Goal: Task Accomplishment & Management: Use online tool/utility

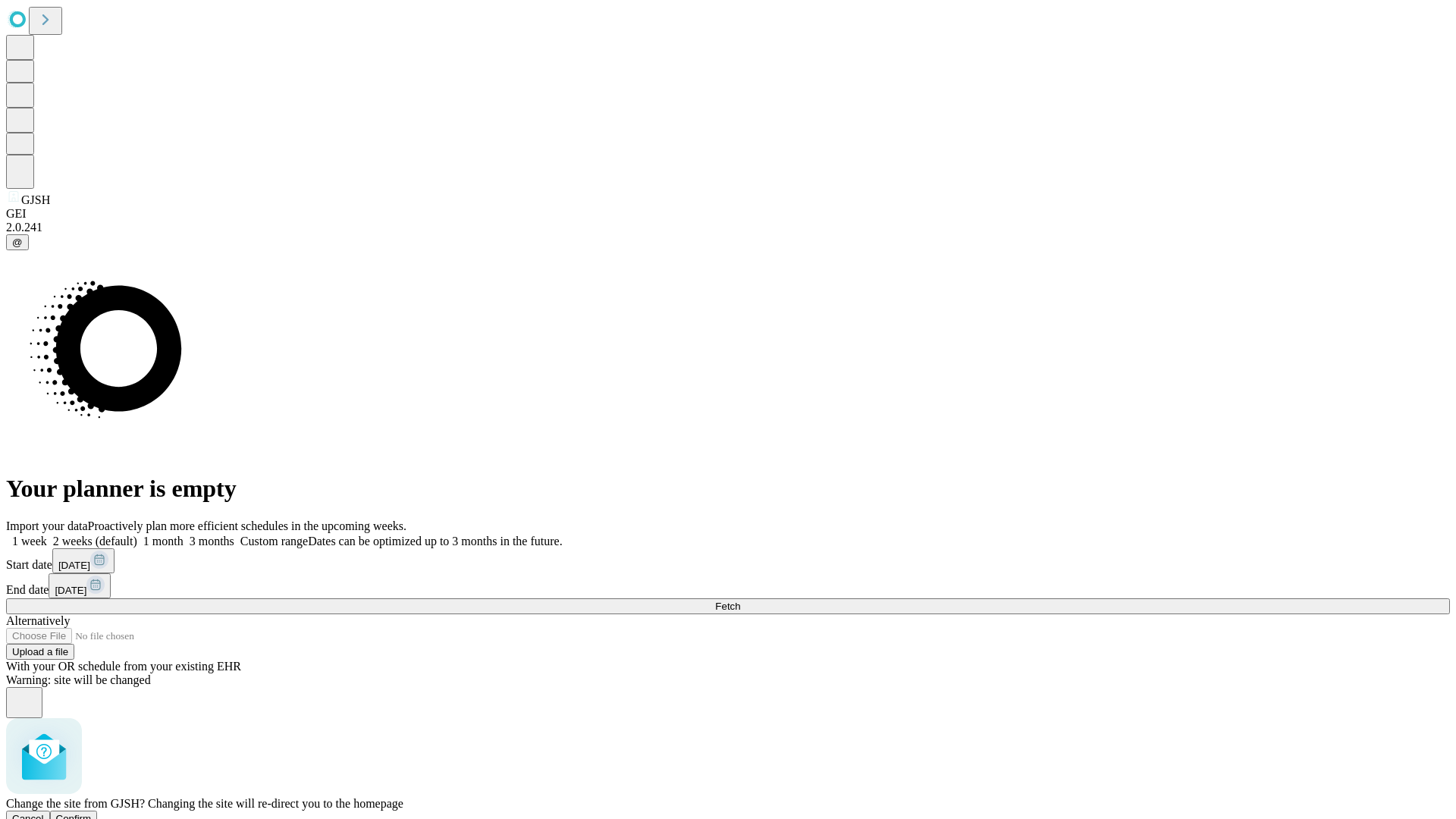
click at [92, 813] on span "Confirm" at bounding box center [73, 818] width 36 height 11
click at [183, 535] on label "1 month" at bounding box center [161, 541] width 47 height 13
click at [740, 601] on span "Fetch" at bounding box center [727, 606] width 25 height 11
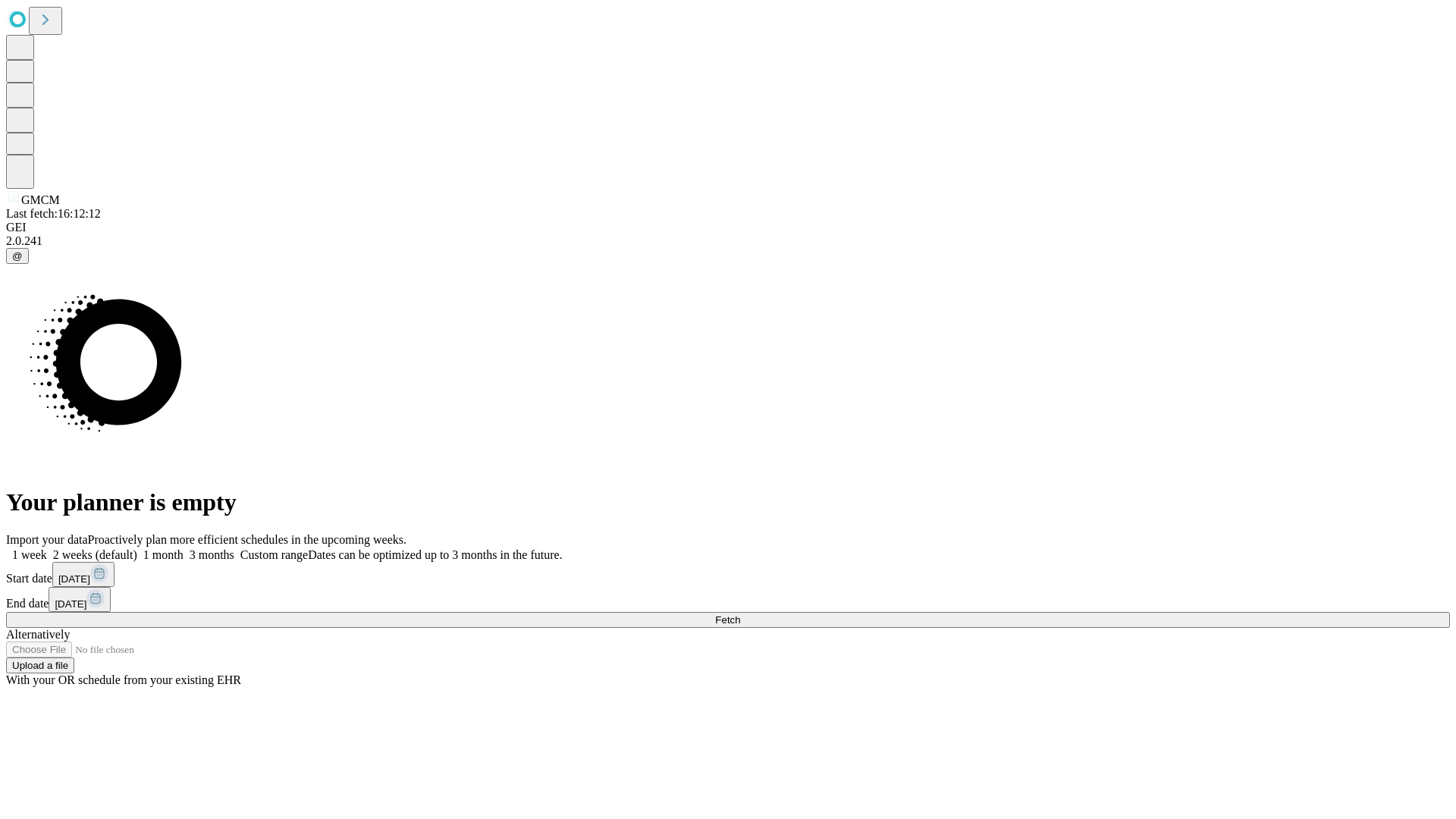
click at [183, 548] on label "1 month" at bounding box center [161, 554] width 47 height 13
click at [740, 615] on span "Fetch" at bounding box center [727, 620] width 25 height 11
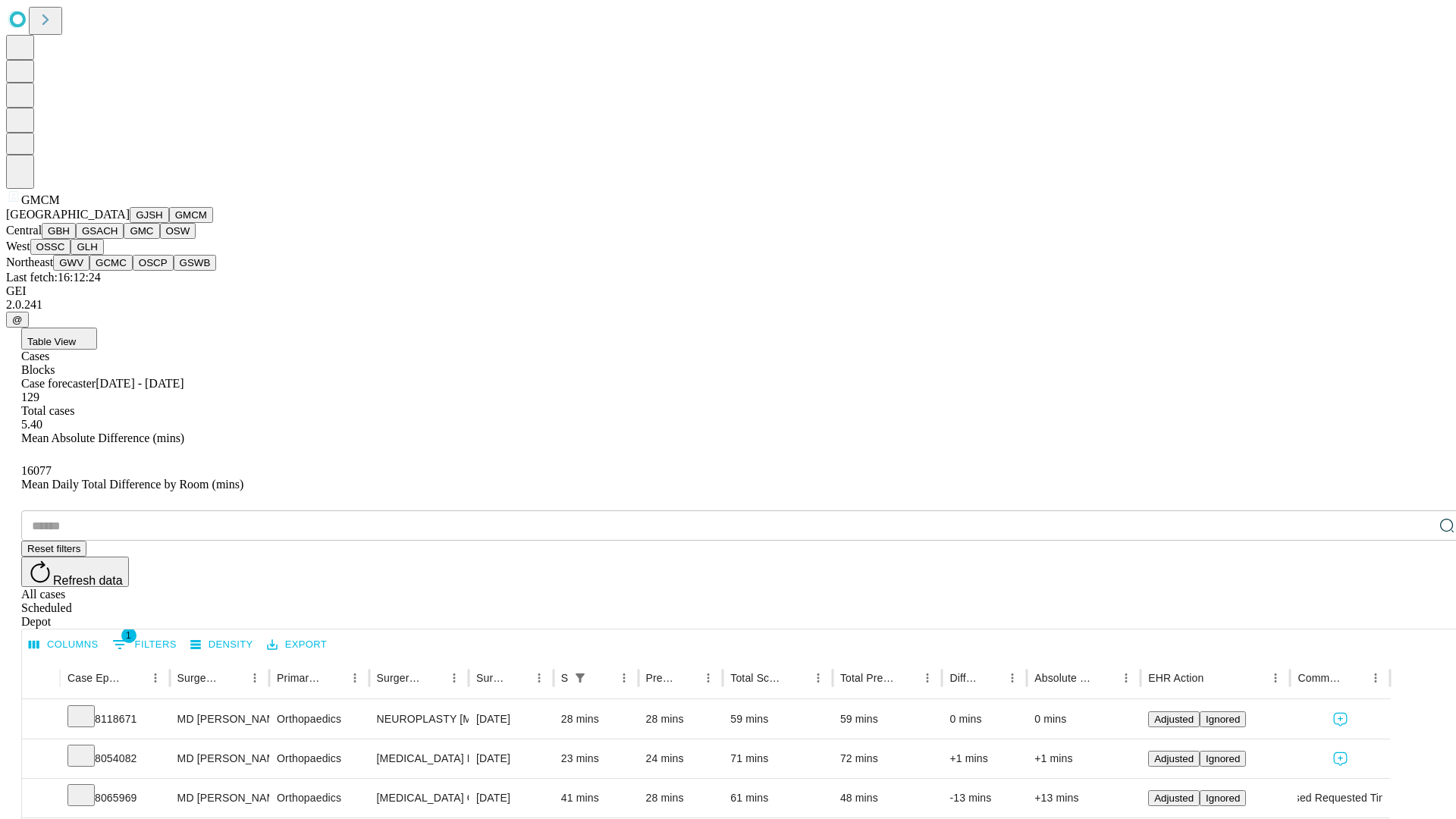
click at [76, 239] on button "GBH" at bounding box center [59, 231] width 34 height 16
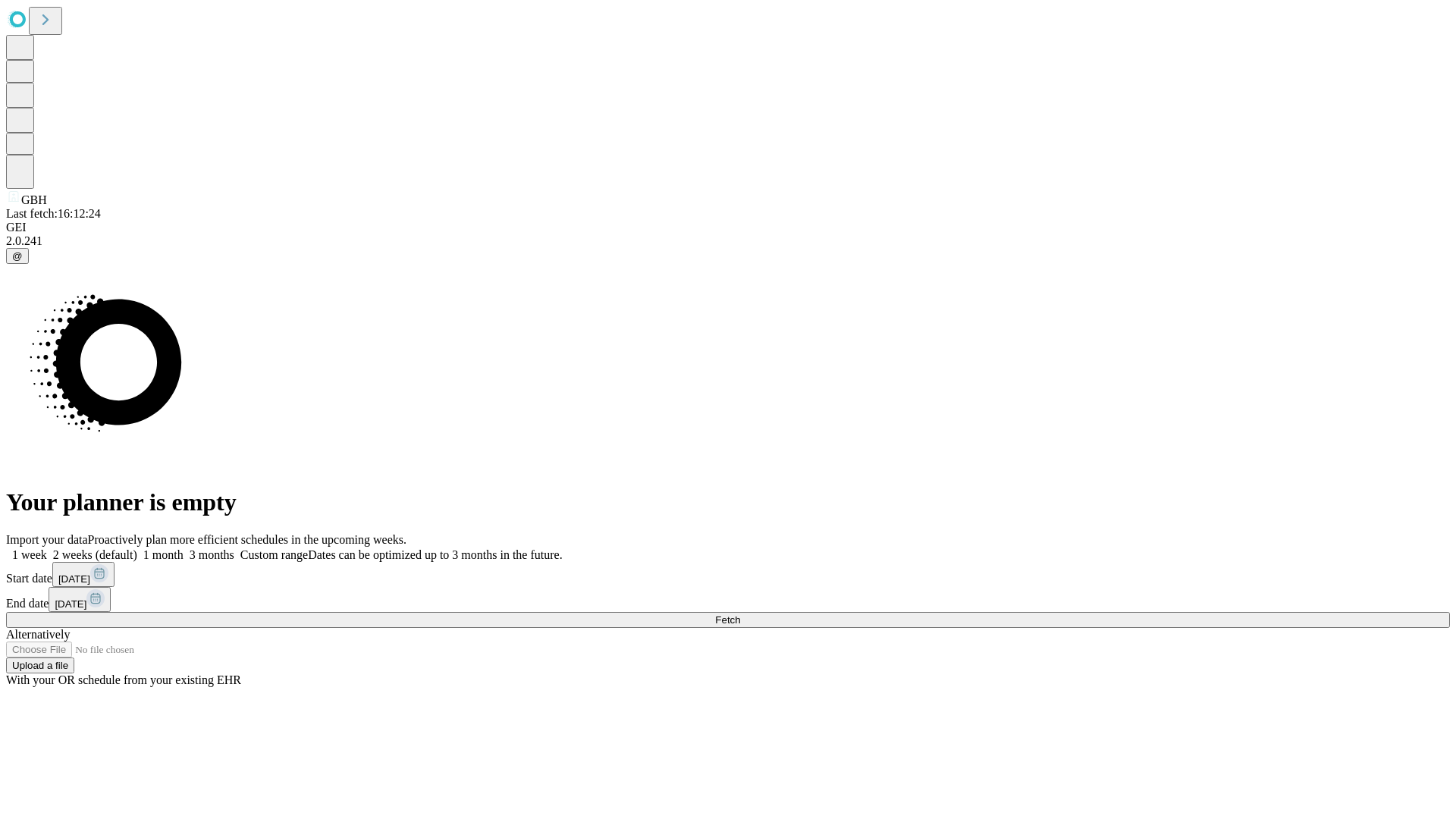
click at [183, 548] on label "1 month" at bounding box center [161, 554] width 47 height 13
click at [740, 615] on span "Fetch" at bounding box center [727, 620] width 25 height 11
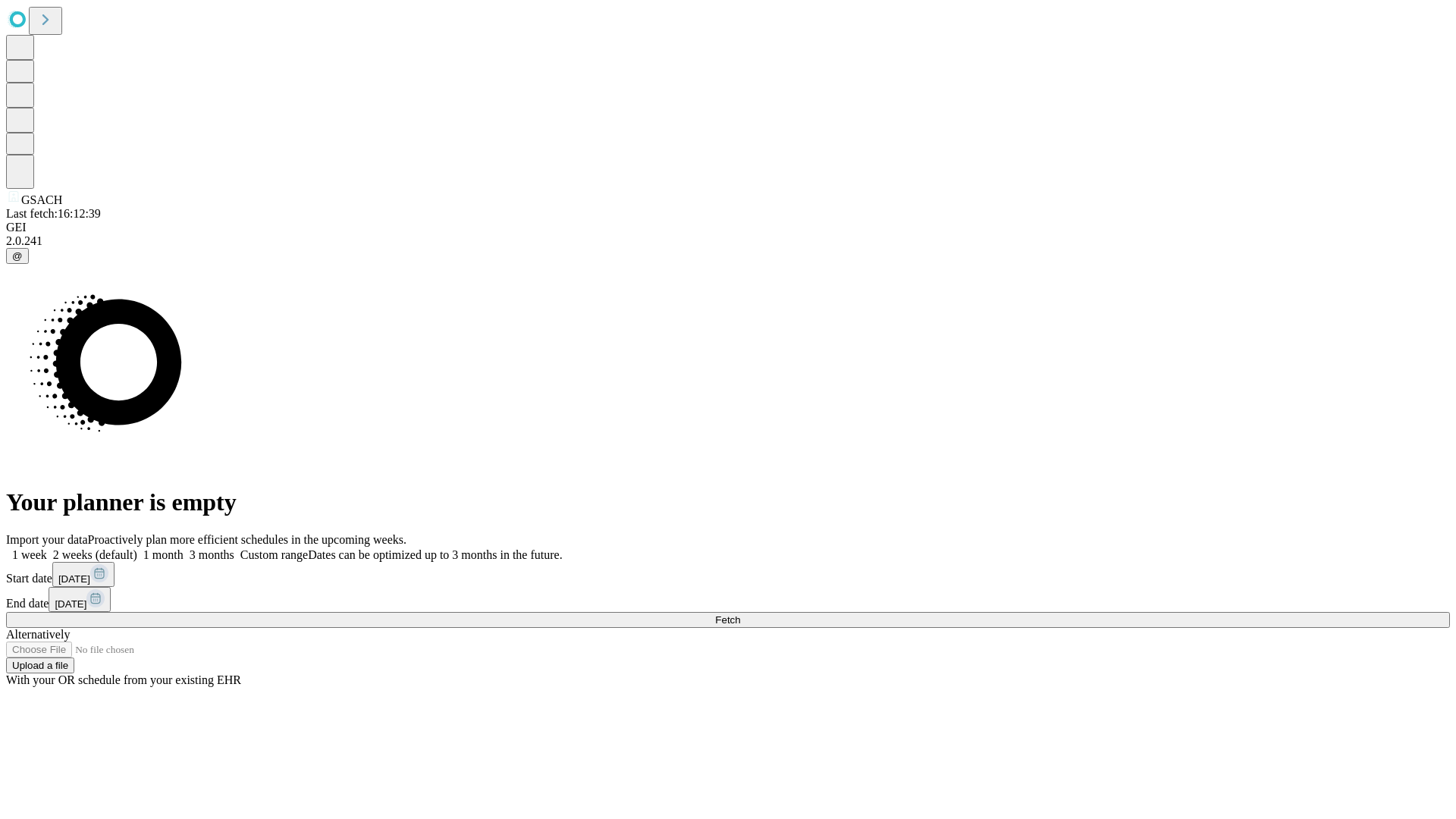
click at [183, 548] on label "1 month" at bounding box center [161, 554] width 47 height 13
click at [740, 615] on span "Fetch" at bounding box center [727, 620] width 25 height 11
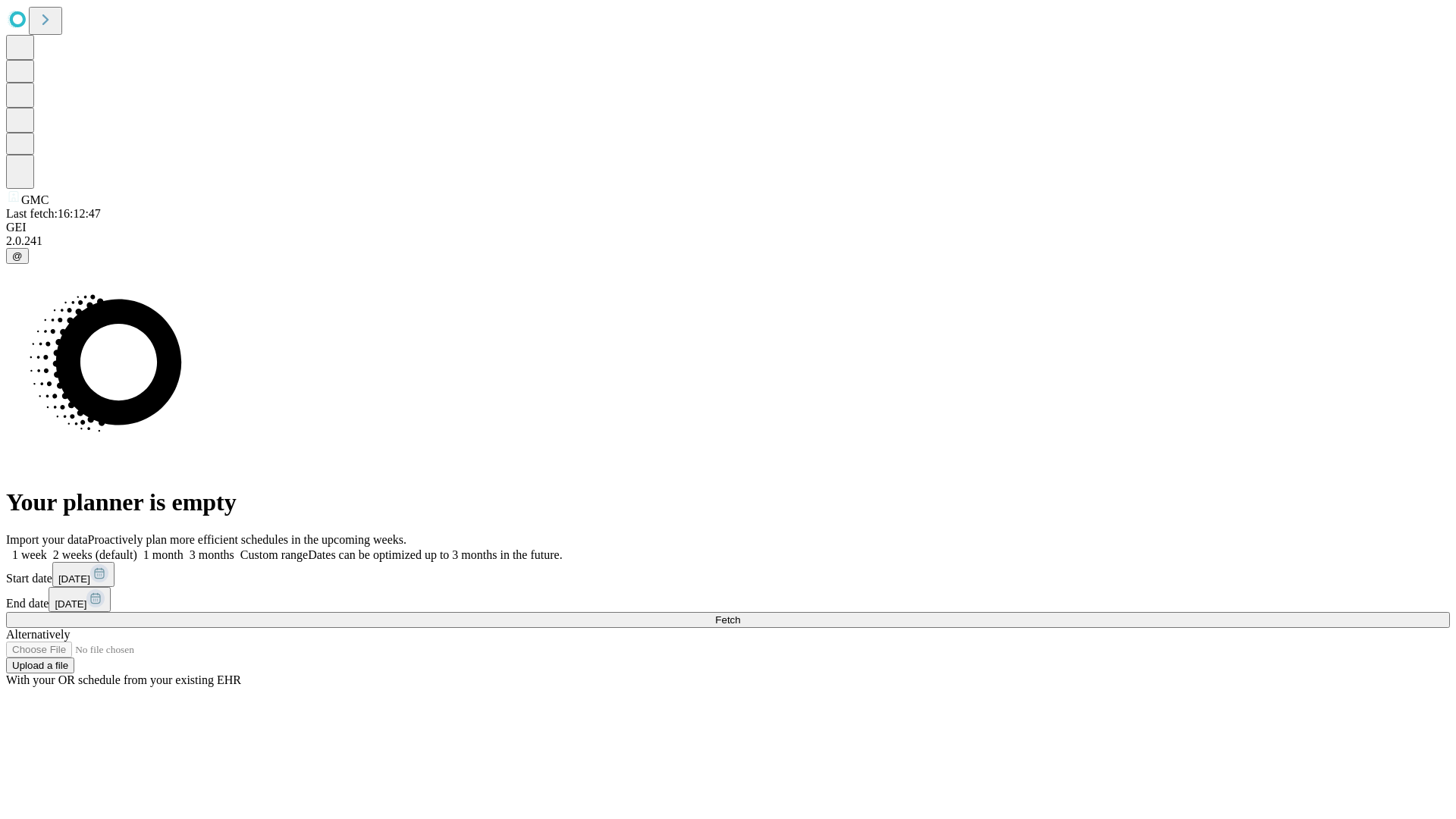
click at [183, 548] on label "1 month" at bounding box center [161, 554] width 47 height 13
click at [740, 615] on span "Fetch" at bounding box center [727, 620] width 25 height 11
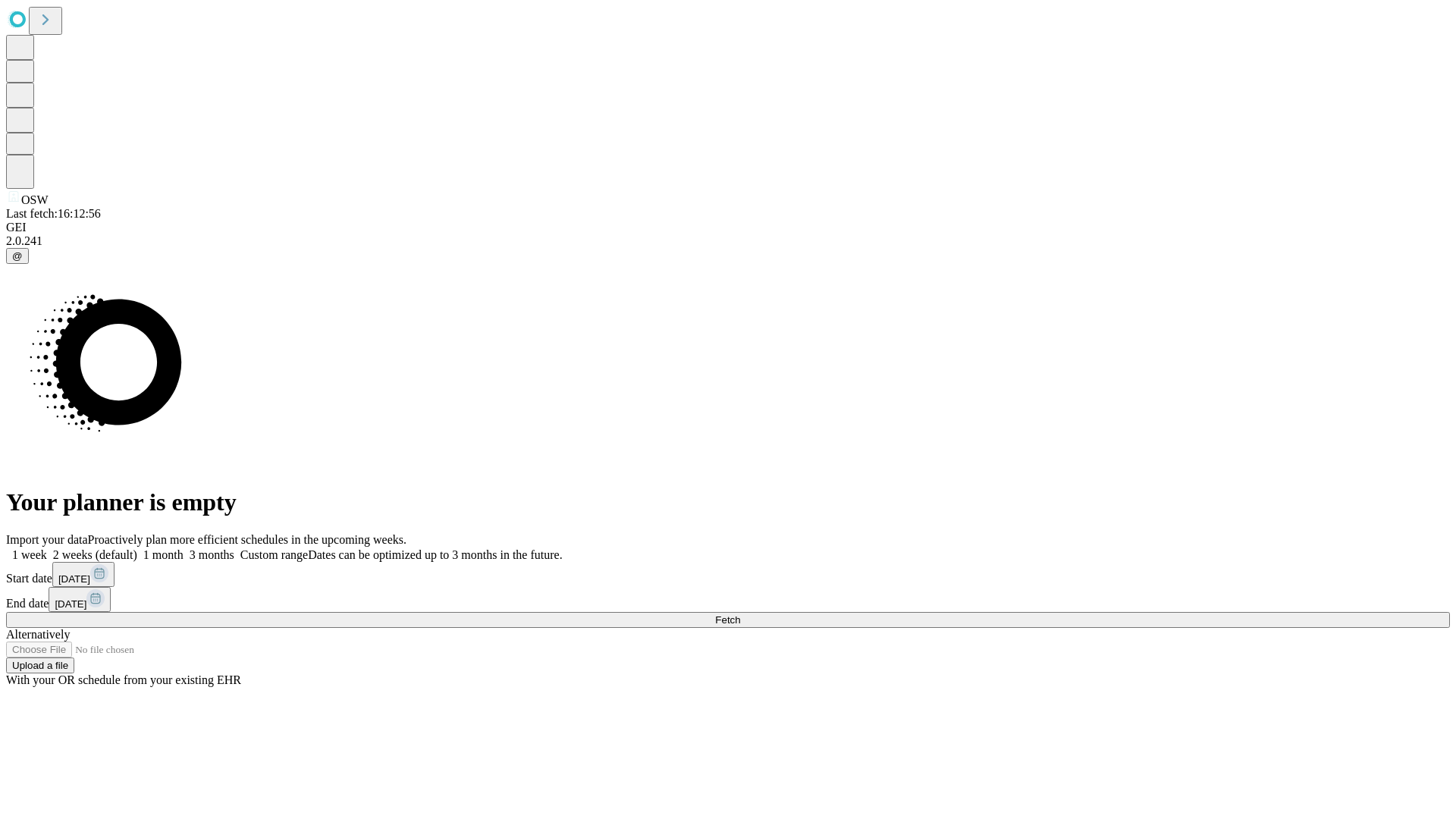
click at [183, 548] on label "1 month" at bounding box center [161, 554] width 47 height 13
click at [740, 615] on span "Fetch" at bounding box center [727, 620] width 25 height 11
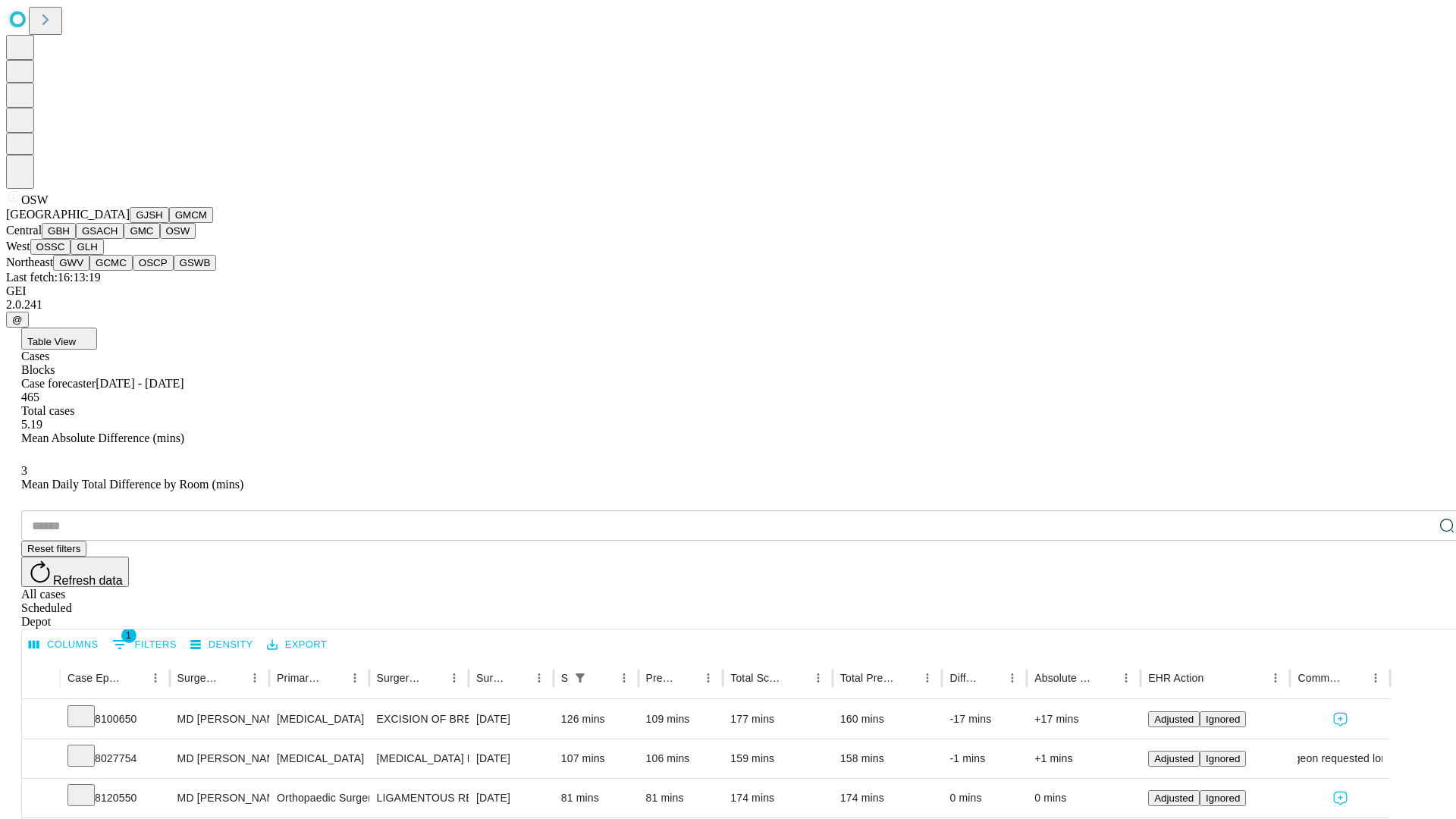
click at [71, 255] on button "OSSC" at bounding box center [51, 246] width 41 height 16
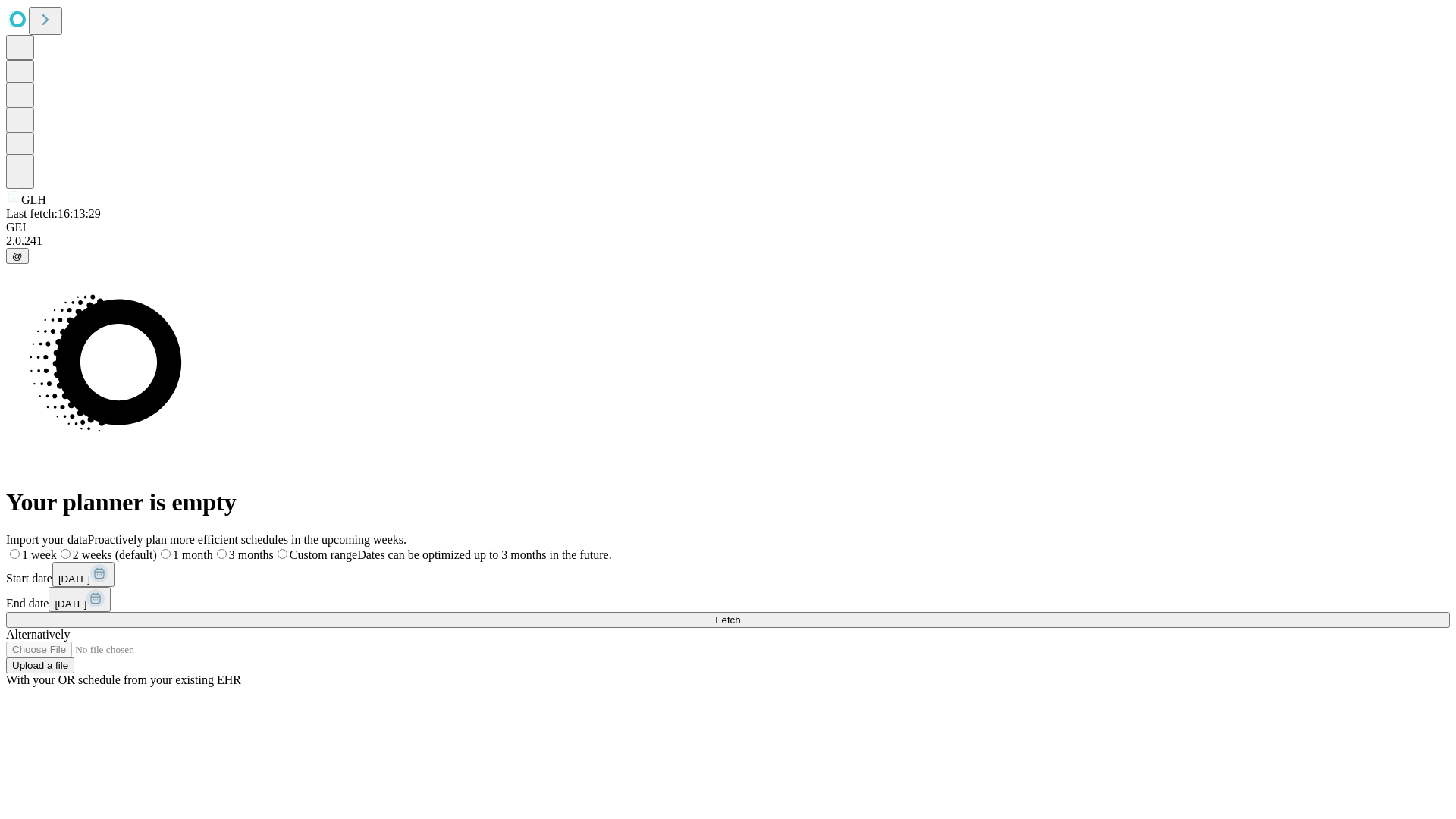
click at [213, 548] on label "1 month" at bounding box center [184, 554] width 56 height 13
click at [740, 615] on span "Fetch" at bounding box center [727, 620] width 25 height 11
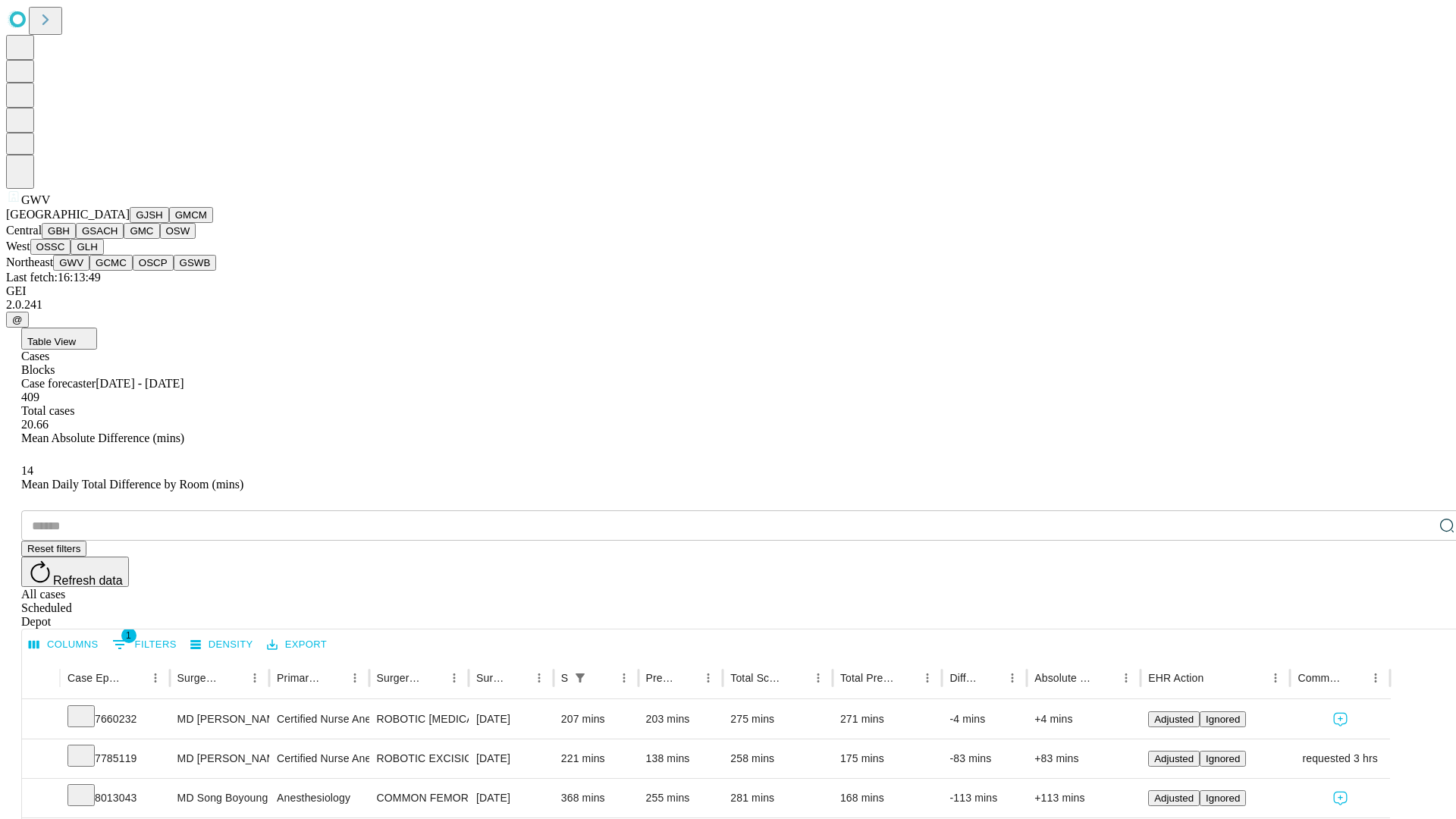
click at [118, 271] on button "GCMC" at bounding box center [111, 262] width 44 height 16
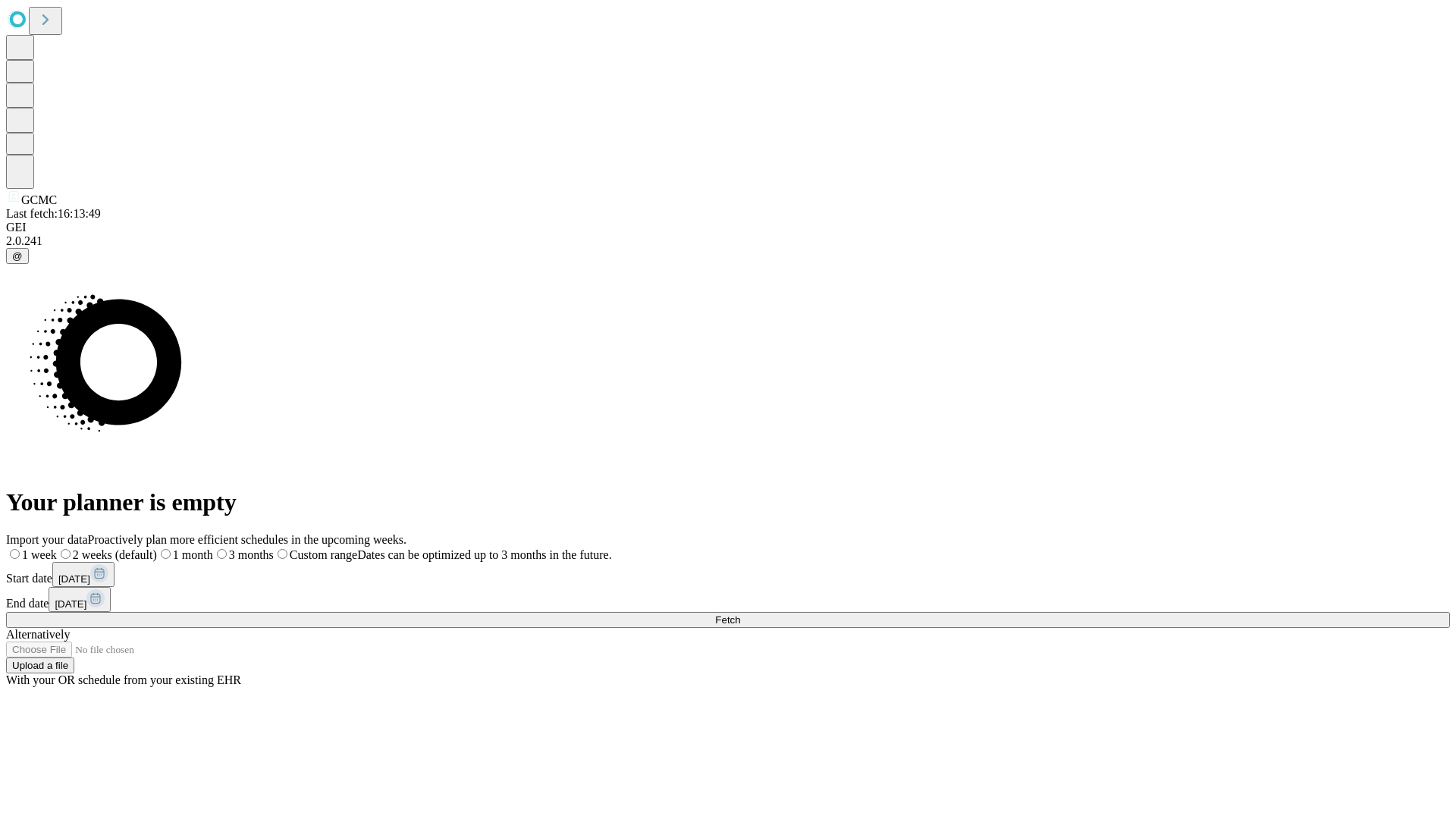
click at [213, 548] on label "1 month" at bounding box center [184, 554] width 56 height 13
click at [740, 615] on span "Fetch" at bounding box center [727, 620] width 25 height 11
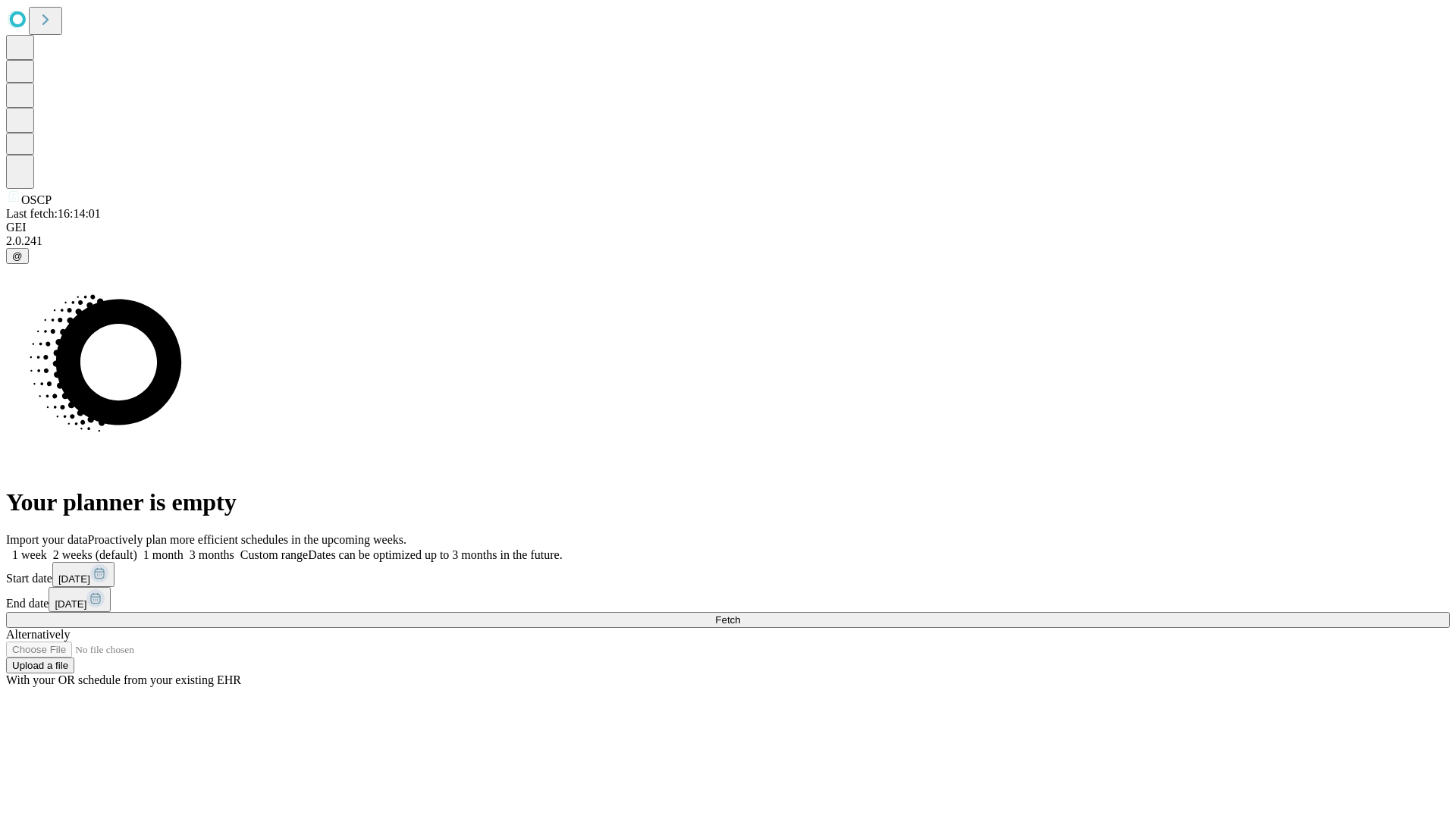
click at [183, 548] on label "1 month" at bounding box center [161, 554] width 47 height 13
click at [740, 615] on span "Fetch" at bounding box center [727, 620] width 25 height 11
